Goal: Information Seeking & Learning: Learn about a topic

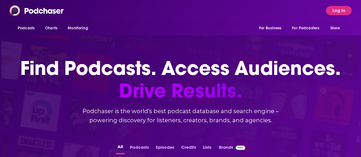
click at [342, 13] on button "Log In" at bounding box center [339, 10] width 26 height 9
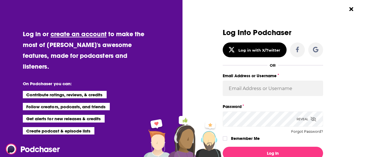
click at [226, 79] on label "Email Address or Username" at bounding box center [273, 75] width 100 height 7
click at [226, 81] on input "Email Address or Username" at bounding box center [273, 88] width 100 height 15
click at [230, 84] on input "Email Address or Username" at bounding box center [273, 88] width 100 height 15
type input "BerkMarc"
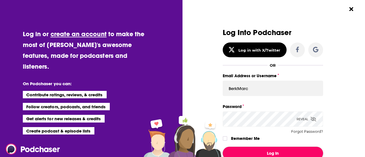
click at [271, 149] on button "Log In" at bounding box center [273, 153] width 100 height 13
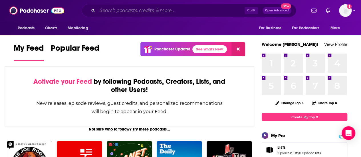
click at [161, 10] on input "Search podcasts, credits, & more..." at bounding box center [170, 10] width 147 height 9
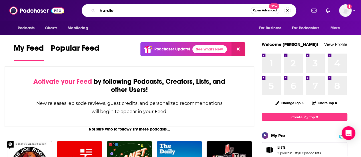
type input "hurdle"
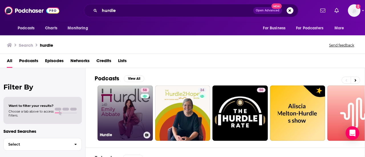
click at [124, 119] on link "58 Hurdle" at bounding box center [125, 113] width 55 height 55
